Goal: Go to known website: Access a specific website the user already knows

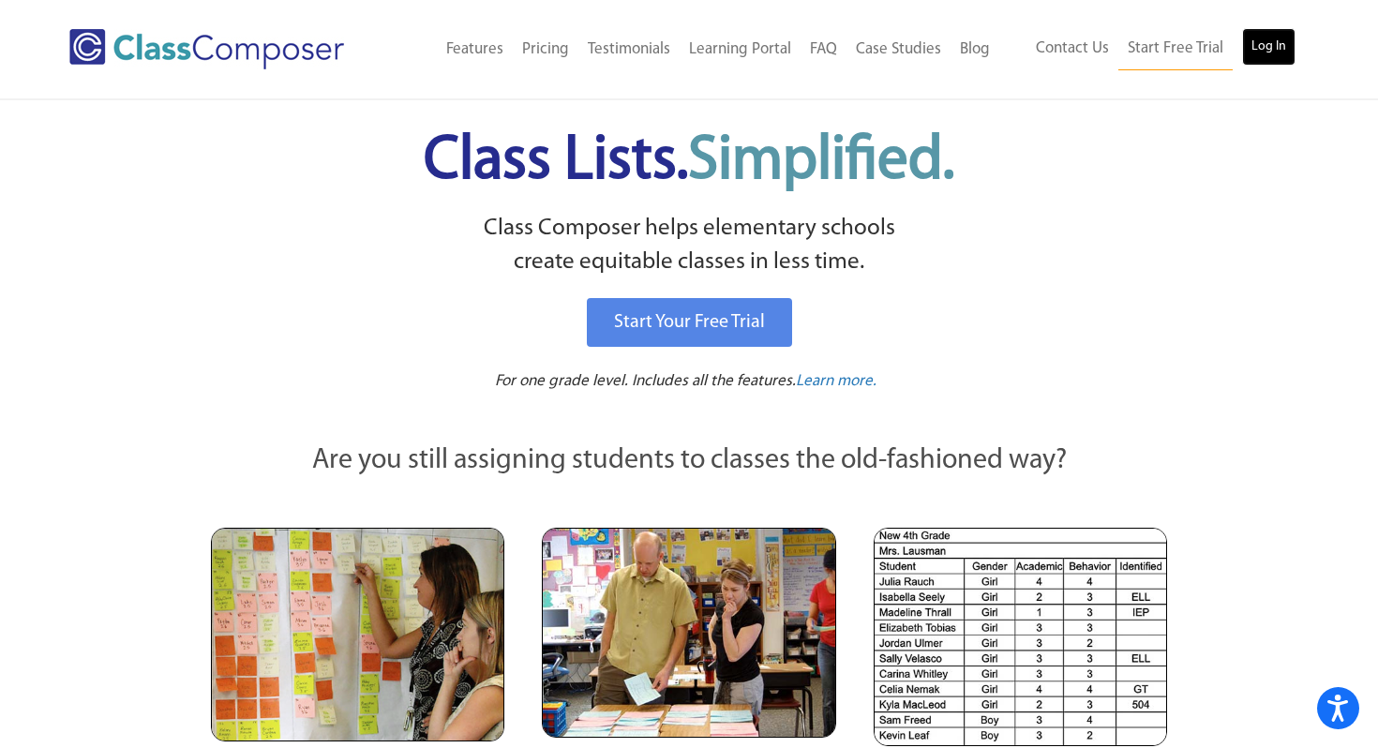
click at [1260, 49] on link "Log In" at bounding box center [1268, 46] width 53 height 37
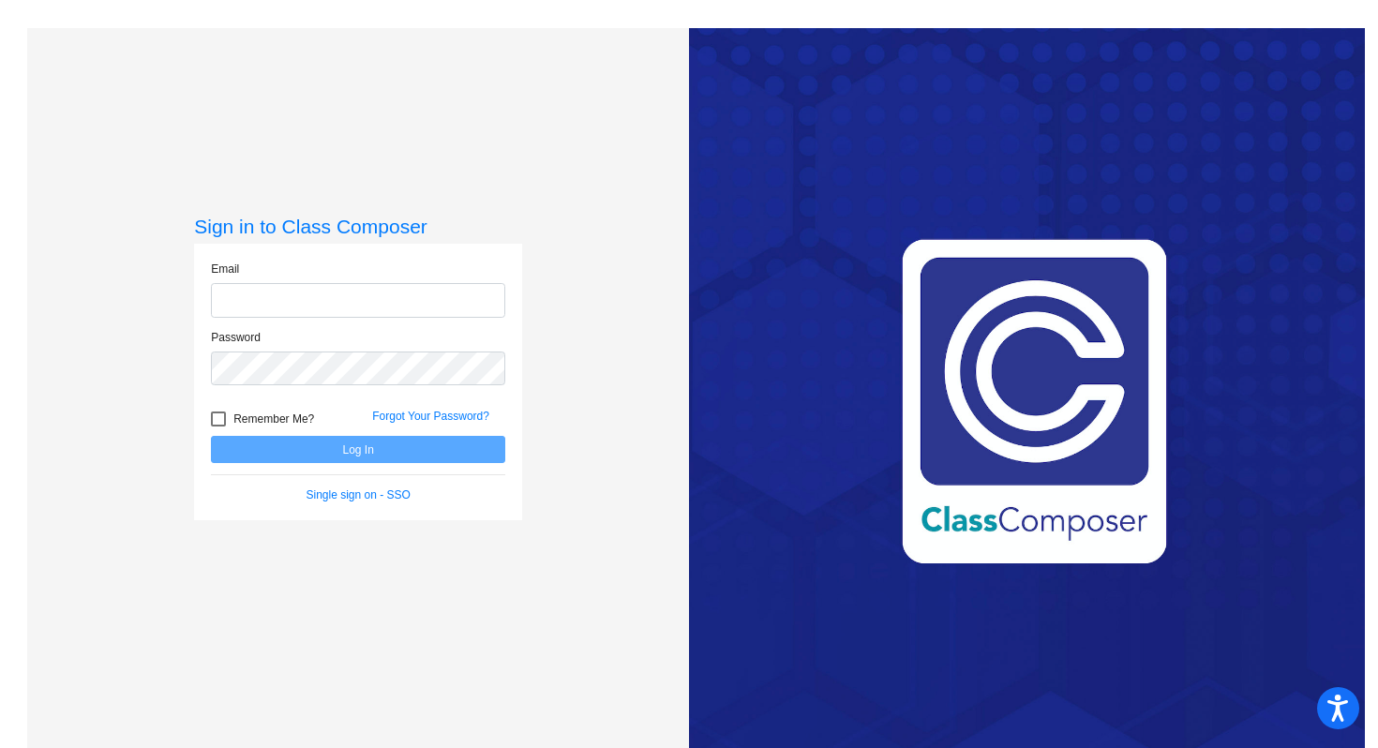
click at [274, 303] on input "email" at bounding box center [358, 300] width 294 height 35
type input "[EMAIL_ADDRESS][DOMAIN_NAME]"
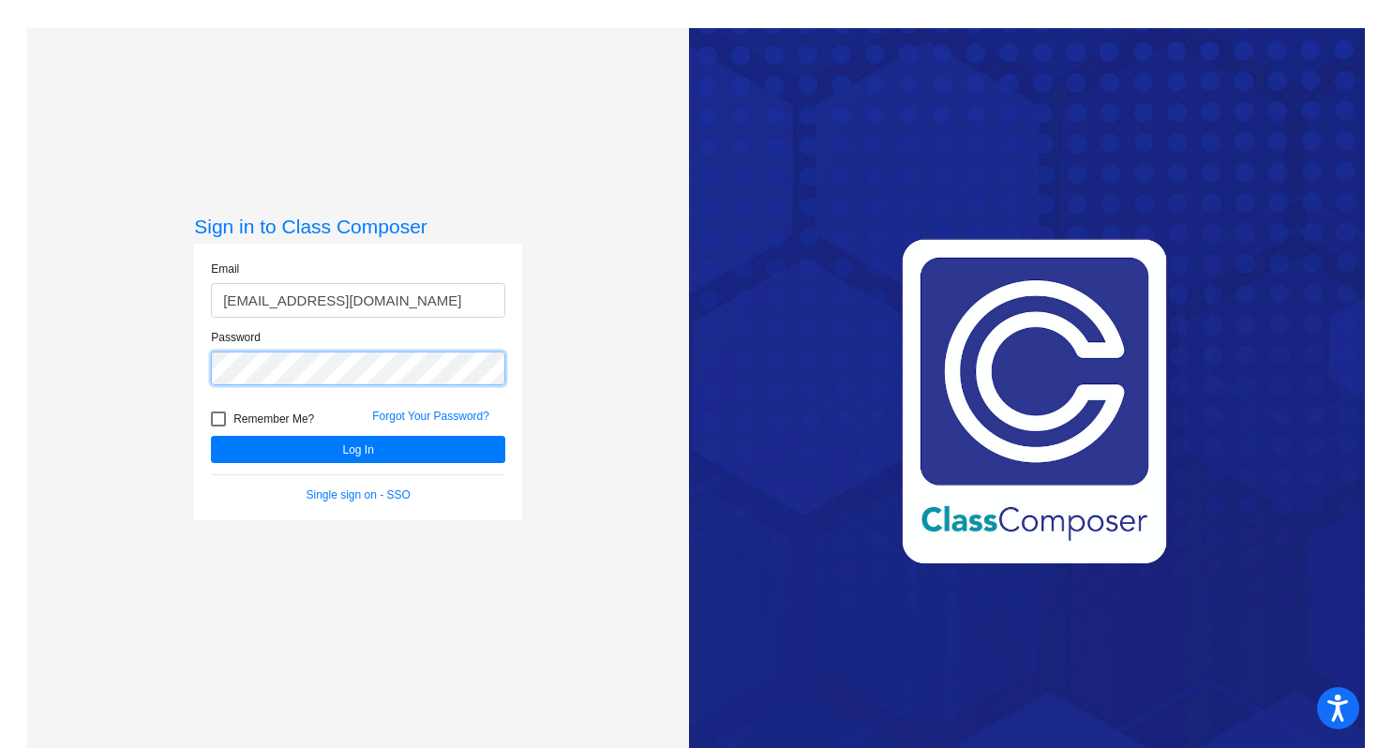
click at [211, 436] on button "Log In" at bounding box center [358, 449] width 294 height 27
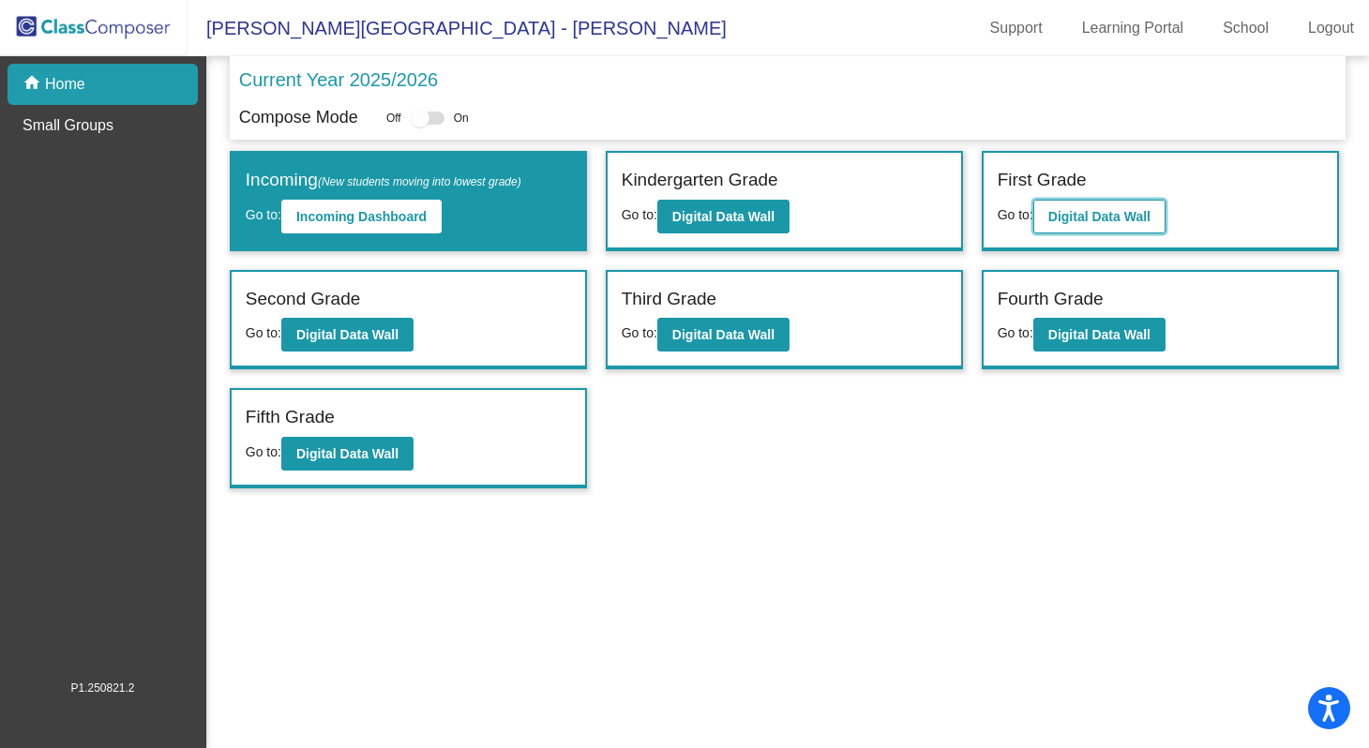
click at [1138, 209] on b "Digital Data Wall" at bounding box center [1099, 216] width 102 height 15
